Goal: Task Accomplishment & Management: Use online tool/utility

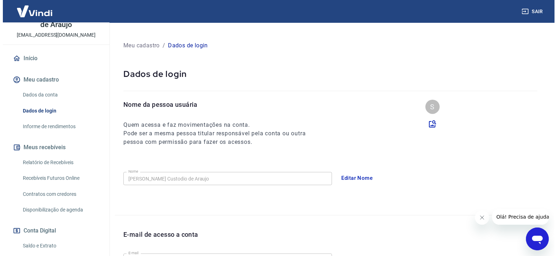
scroll to position [50, 0]
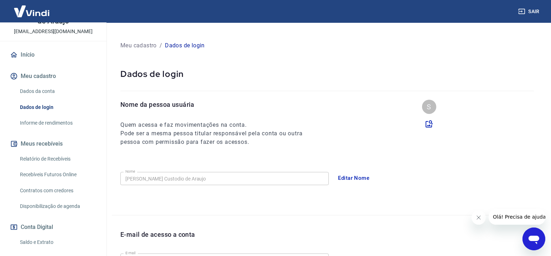
click at [55, 159] on link "Relatório de Recebíveis" at bounding box center [57, 159] width 81 height 15
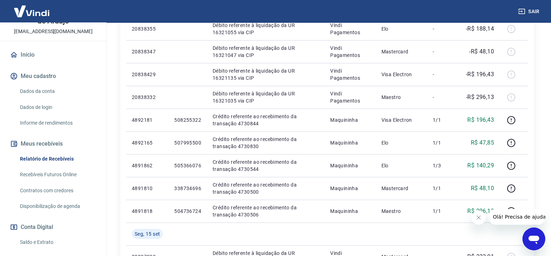
scroll to position [188, 0]
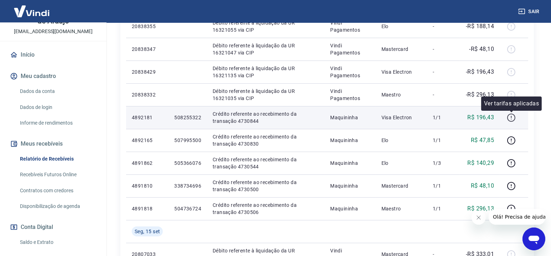
click at [511, 118] on icon "button" at bounding box center [511, 117] width 9 height 9
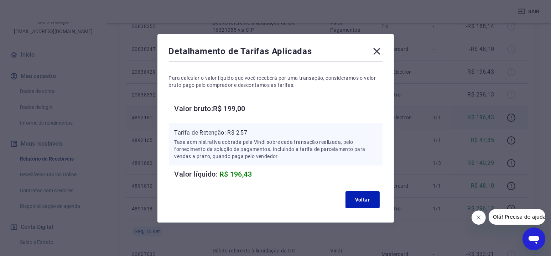
click at [379, 48] on icon at bounding box center [376, 51] width 11 height 11
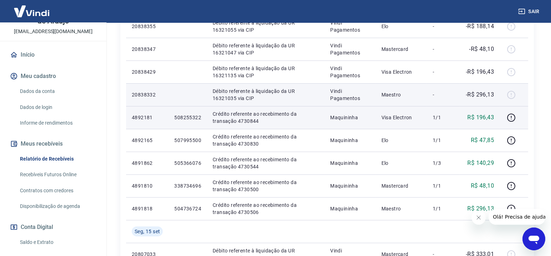
click at [510, 92] on div at bounding box center [514, 94] width 17 height 11
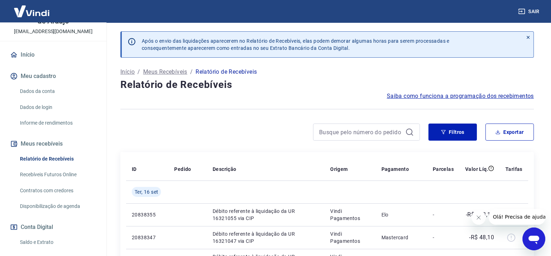
scroll to position [0, 0]
